Goal: Download file/media

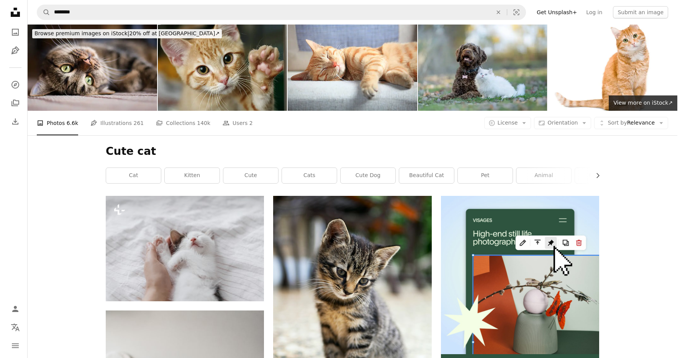
scroll to position [3635, 0]
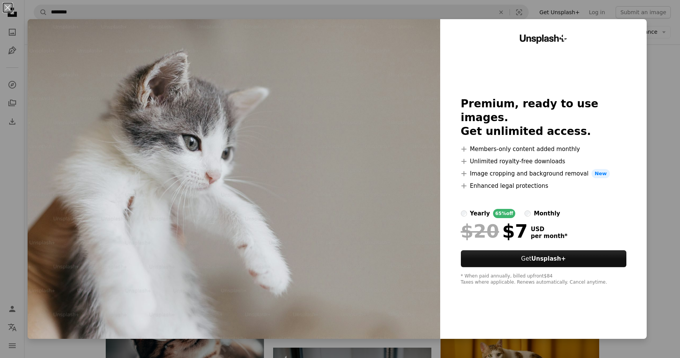
click at [356, 91] on img at bounding box center [234, 178] width 412 height 319
click at [7, 4] on button "An X shape" at bounding box center [7, 7] width 9 height 9
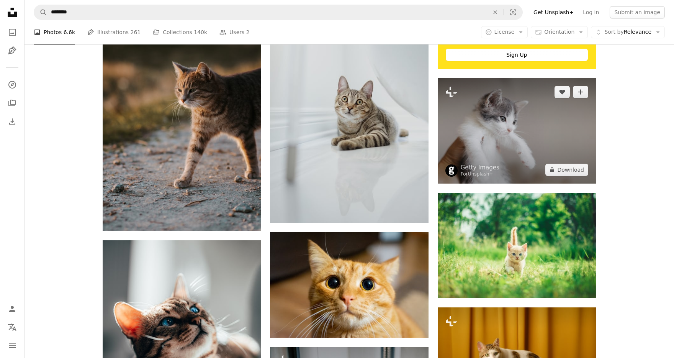
click at [510, 125] on img at bounding box center [517, 130] width 158 height 105
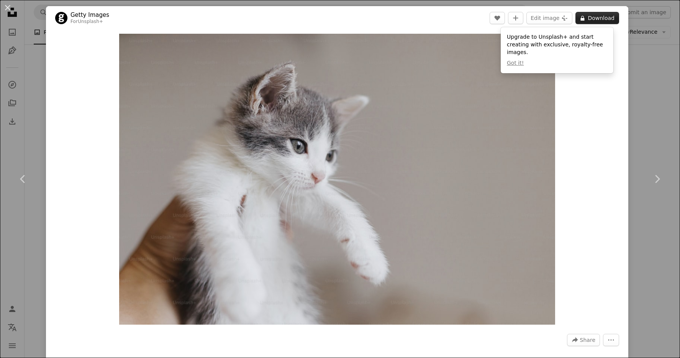
click at [593, 15] on button "A lock Download" at bounding box center [597, 18] width 44 height 12
